Goal: Check status

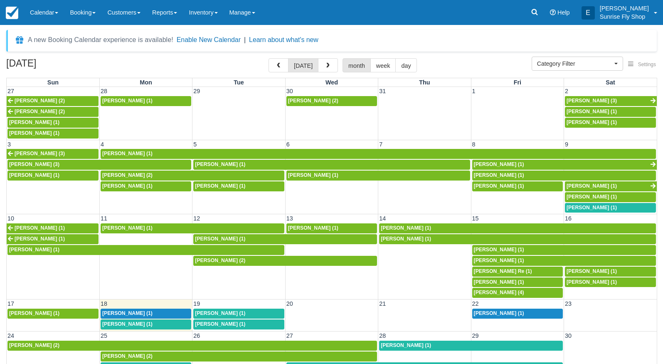
select select
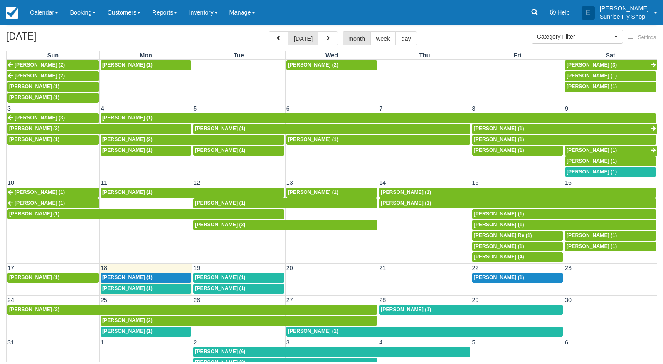
scroll to position [27, 0]
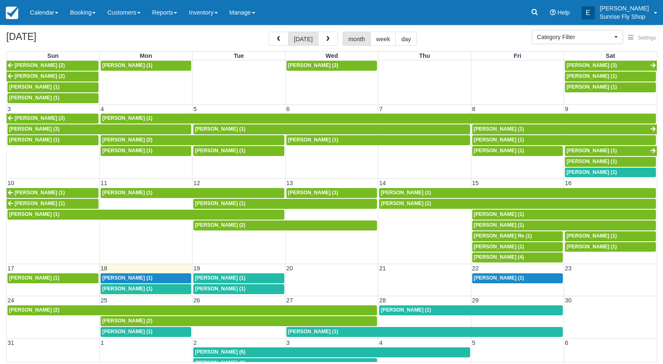
click at [229, 275] on div "Bob Venn (1)" at bounding box center [238, 278] width 87 height 7
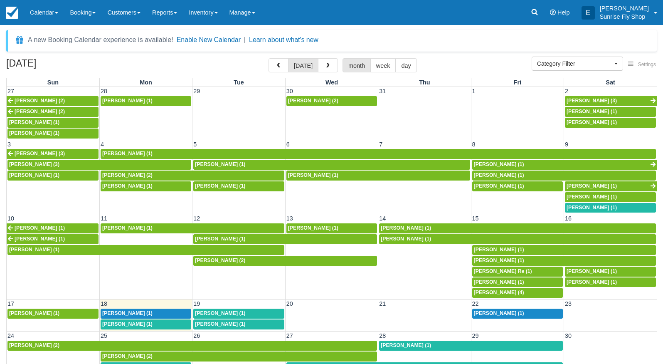
select select
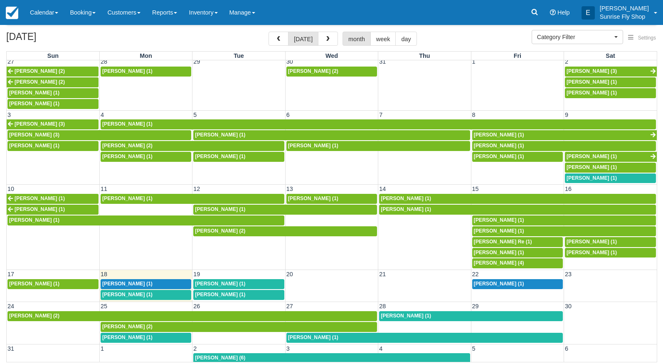
scroll to position [3, 0]
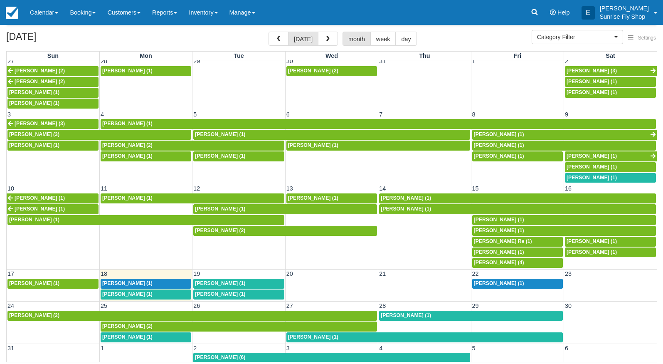
click at [216, 291] on span "Wendy Sammarco (1)" at bounding box center [220, 294] width 50 height 6
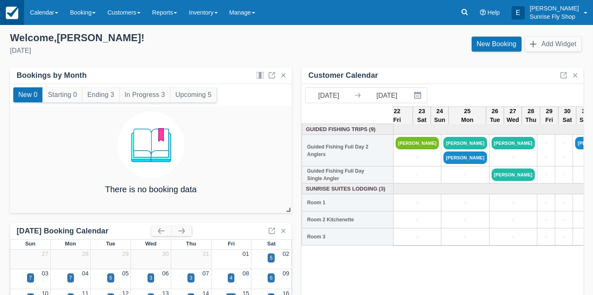
click at [17, 14] on img at bounding box center [12, 13] width 12 height 12
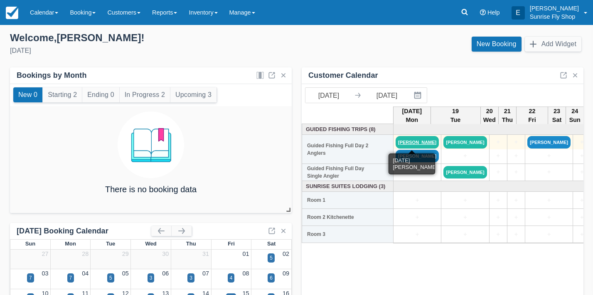
click at [414, 139] on link "Wells Haren" at bounding box center [417, 142] width 43 height 12
